Goal: Information Seeking & Learning: Find specific fact

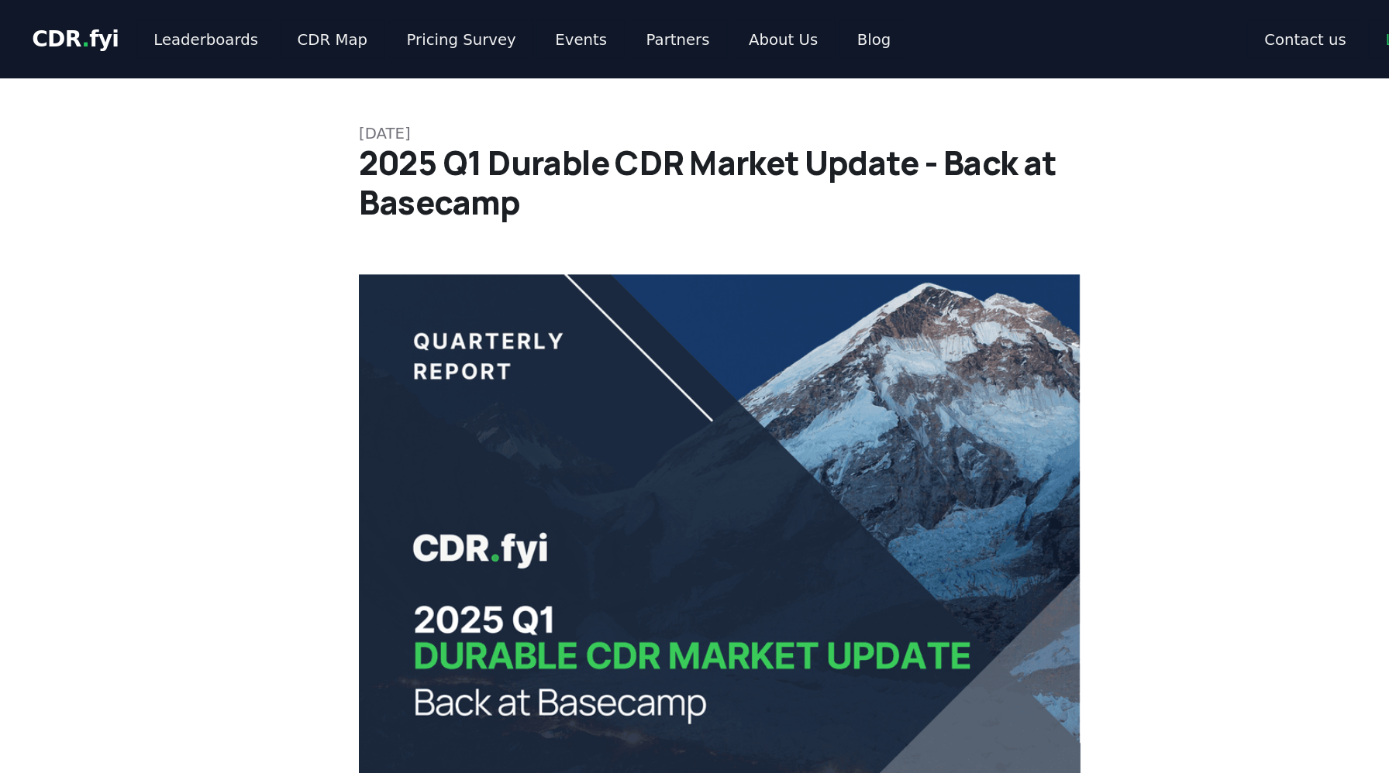
click at [522, 443] on img at bounding box center [653, 387] width 513 height 384
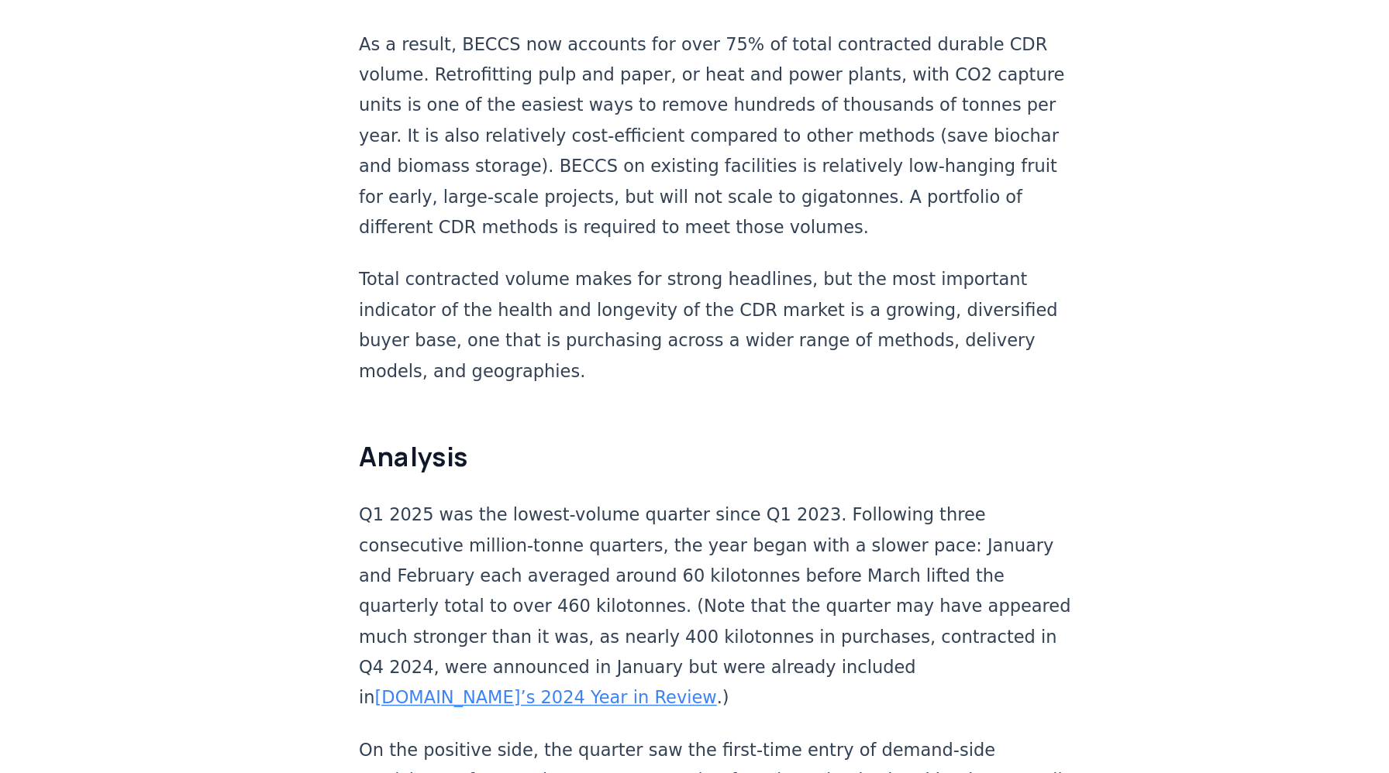
scroll to position [1114, 0]
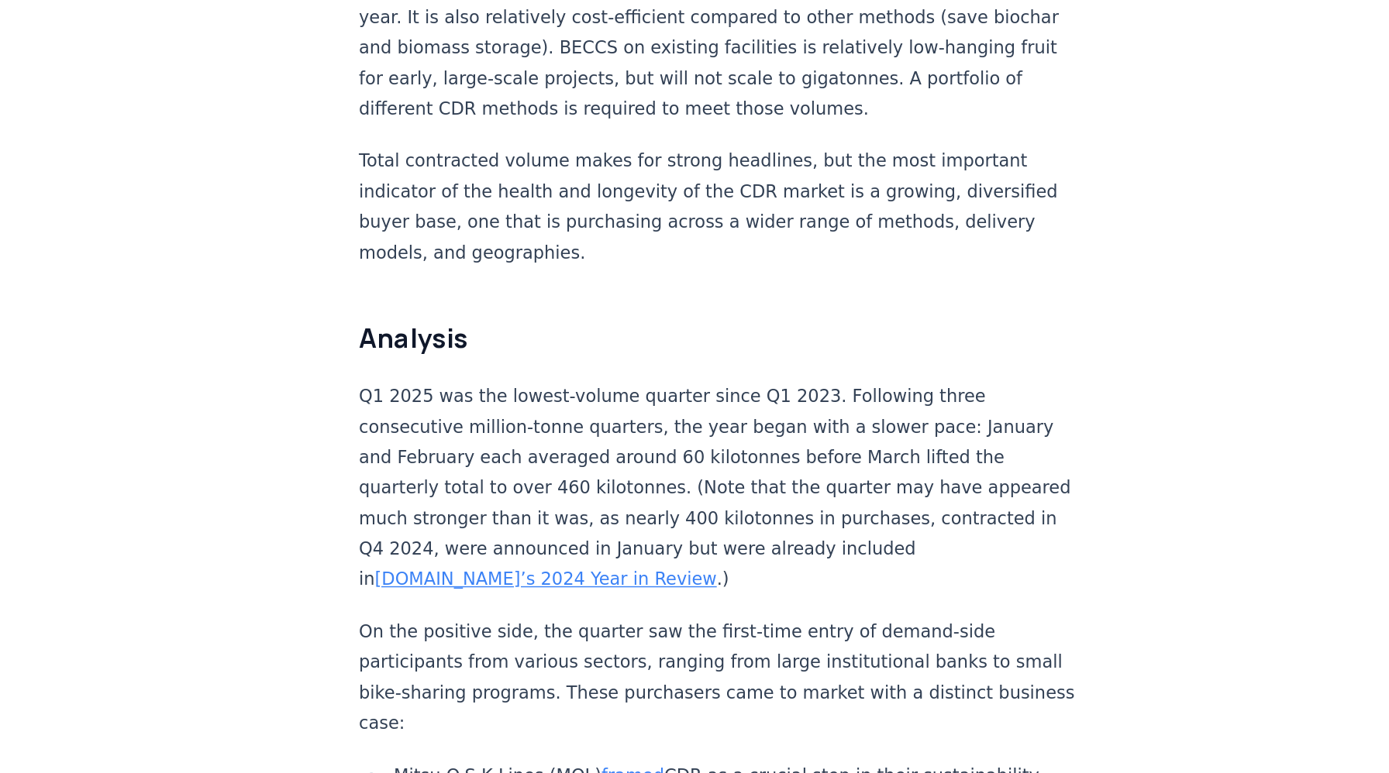
click at [580, 628] on link "[DOMAIN_NAME]’s 2024 Year in Review" at bounding box center [529, 635] width 243 height 15
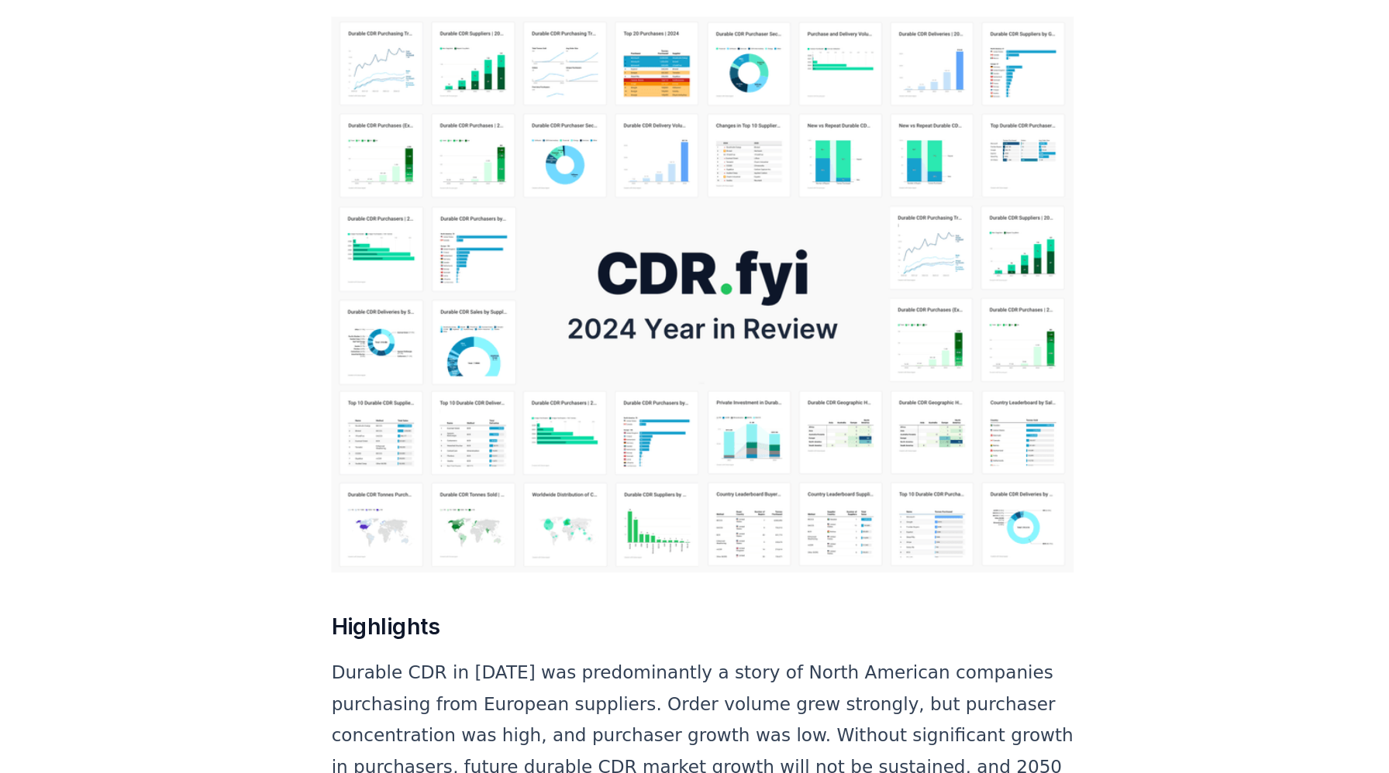
scroll to position [180, 0]
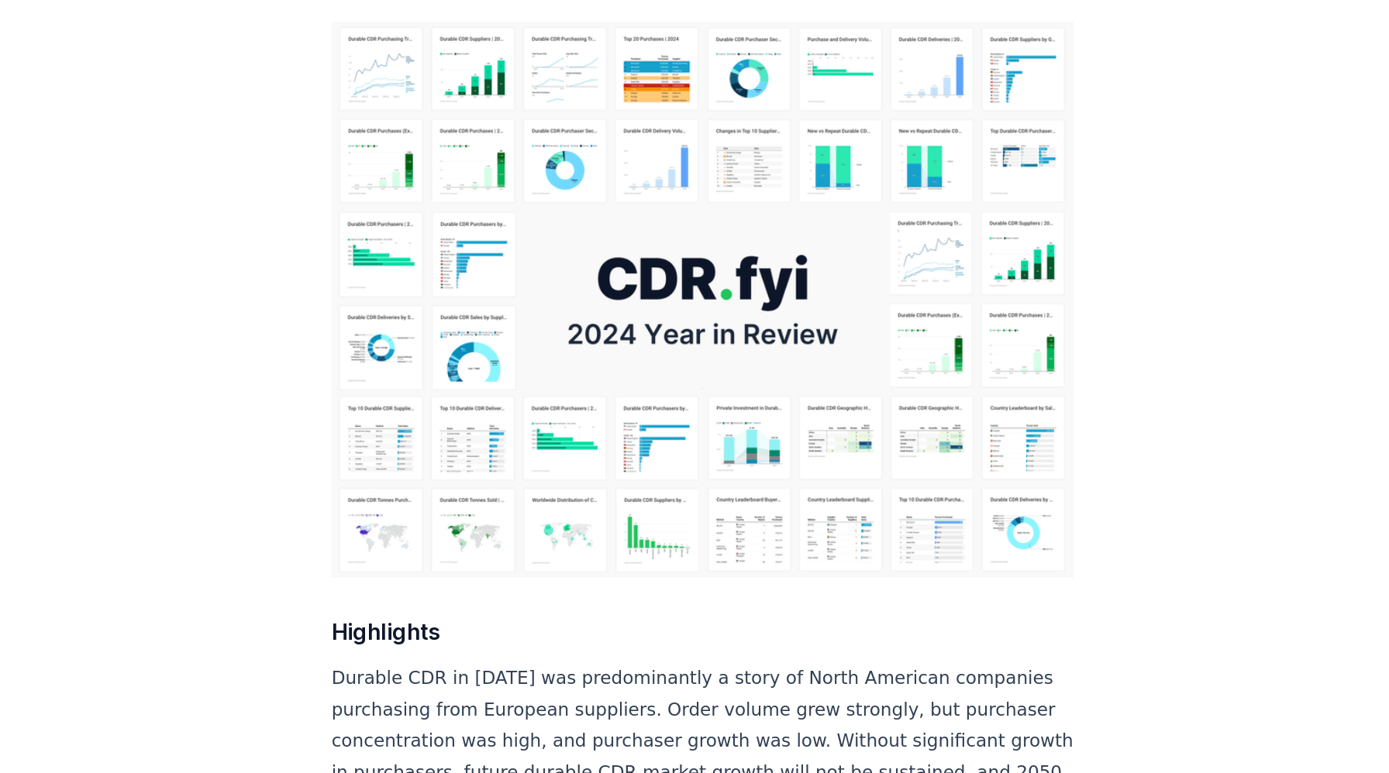
click at [586, 222] on img at bounding box center [653, 207] width 513 height 384
click at [480, 202] on img at bounding box center [653, 207] width 513 height 384
click at [498, 234] on img at bounding box center [653, 207] width 513 height 384
click at [532, 386] on img at bounding box center [653, 207] width 513 height 384
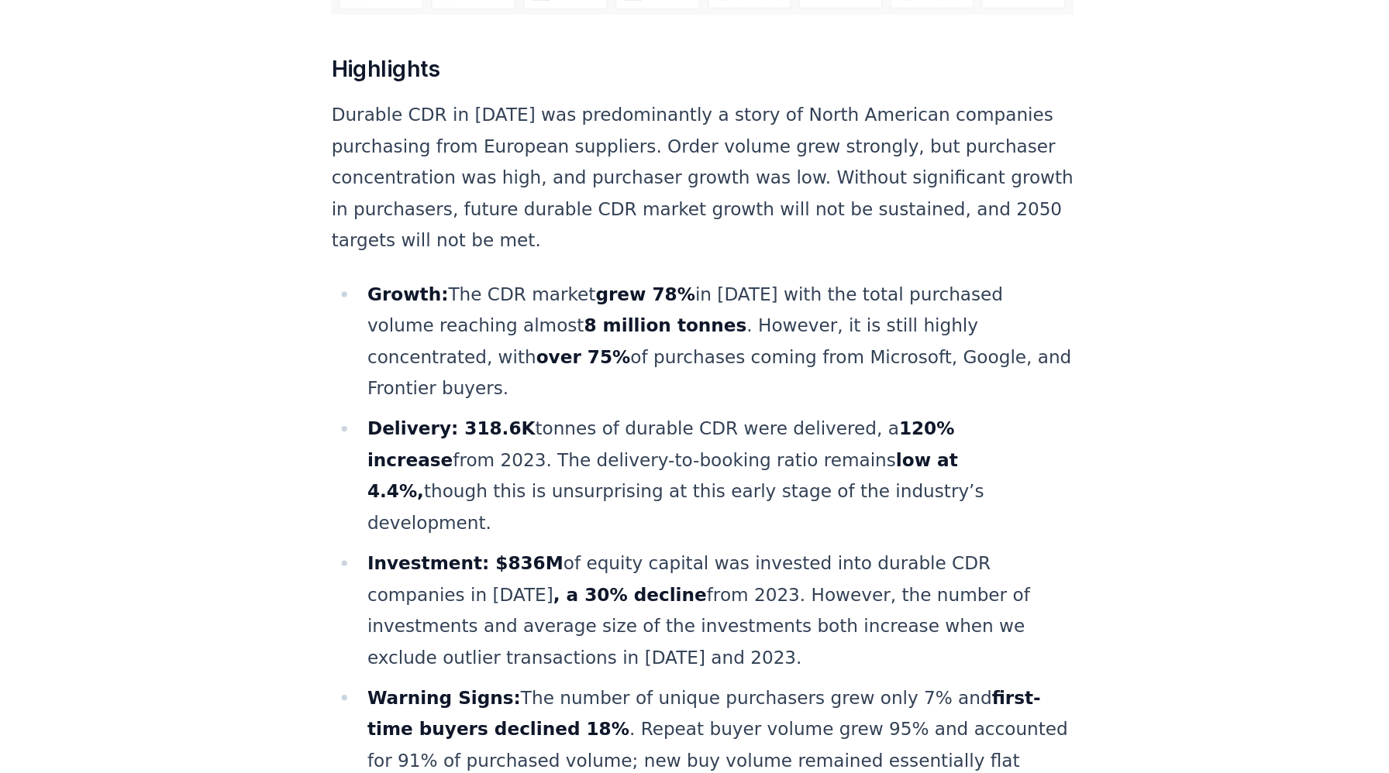
scroll to position [564, 0]
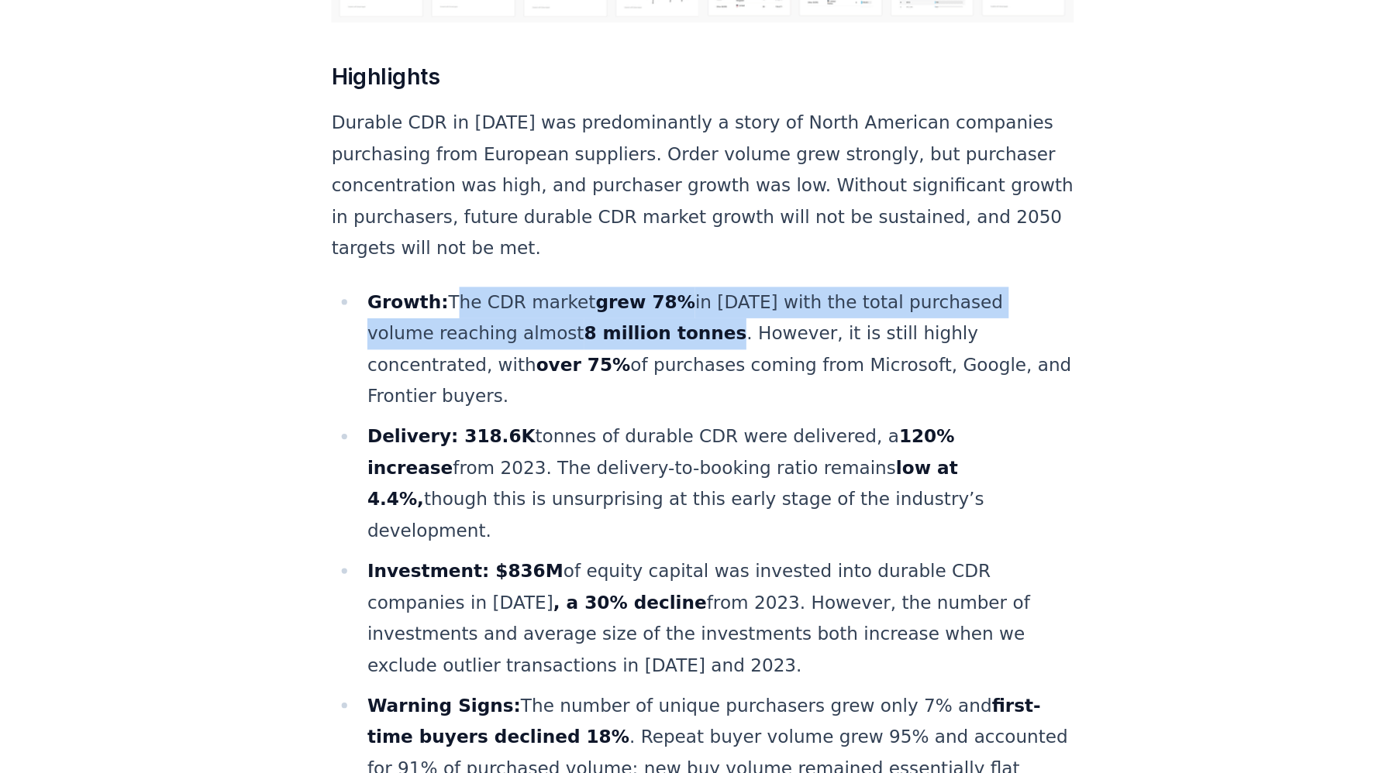
drag, startPoint x: 474, startPoint y: 183, endPoint x: 608, endPoint y: 202, distance: 136.2
click at [608, 202] on li "Growth: The CDR market grew 78% in 2024 with the total purchased volume reachin…" at bounding box center [663, 241] width 493 height 87
copy li "The CDR market grew 78% in 2024 with the total purchased volume reaching almost…"
